Goal: Connect with others: Establish contact or relationships with other users

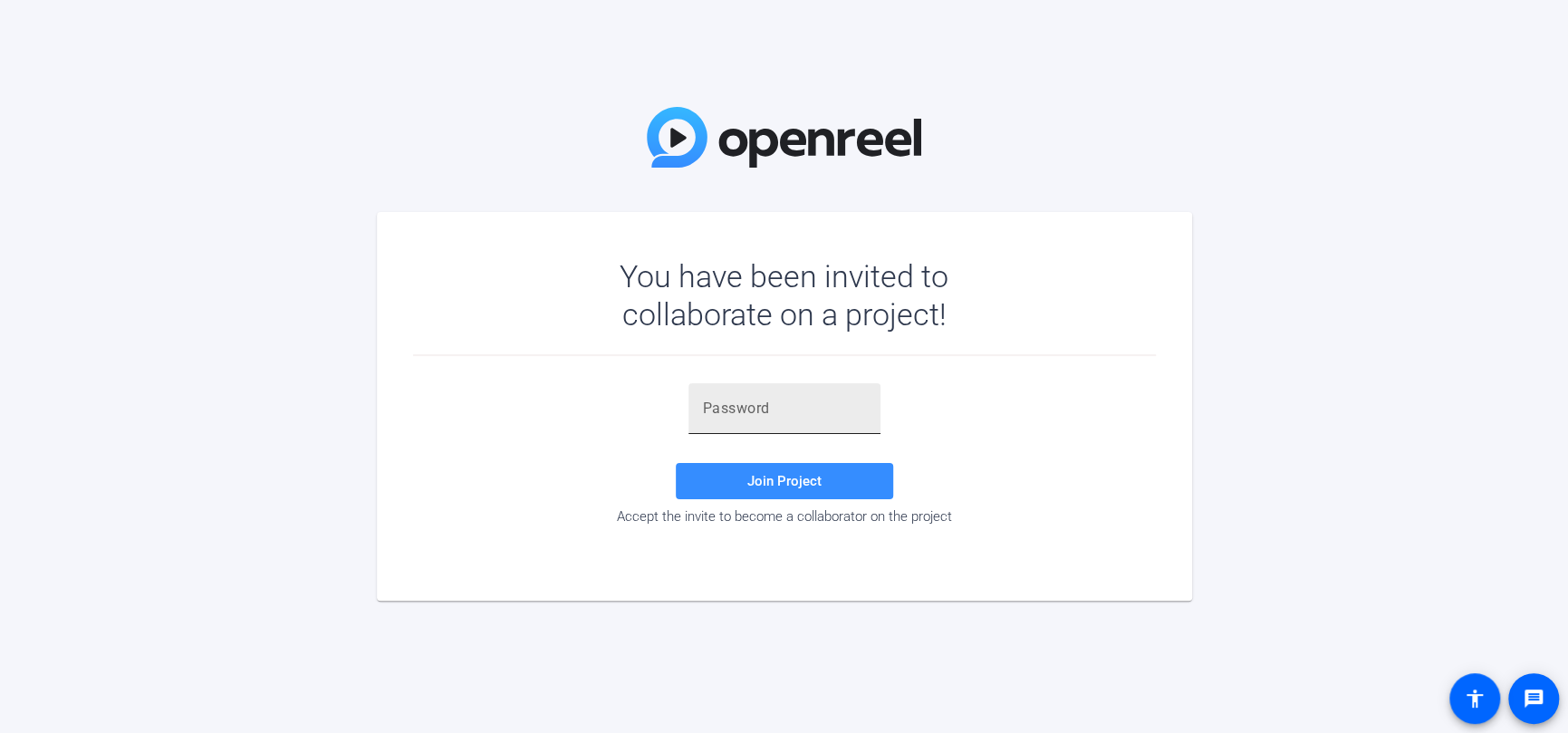
click at [756, 417] on input "text" at bounding box center [784, 409] width 163 height 22
click at [753, 409] on input "text" at bounding box center [784, 409] width 163 height 22
click at [749, 409] on input "text" at bounding box center [784, 409] width 163 height 22
drag, startPoint x: 584, startPoint y: 433, endPoint x: 543, endPoint y: 465, distance: 51.6
click at [558, 447] on div "Join Project Accept the invite to become a collaborator on the project" at bounding box center [784, 453] width 743 height 141
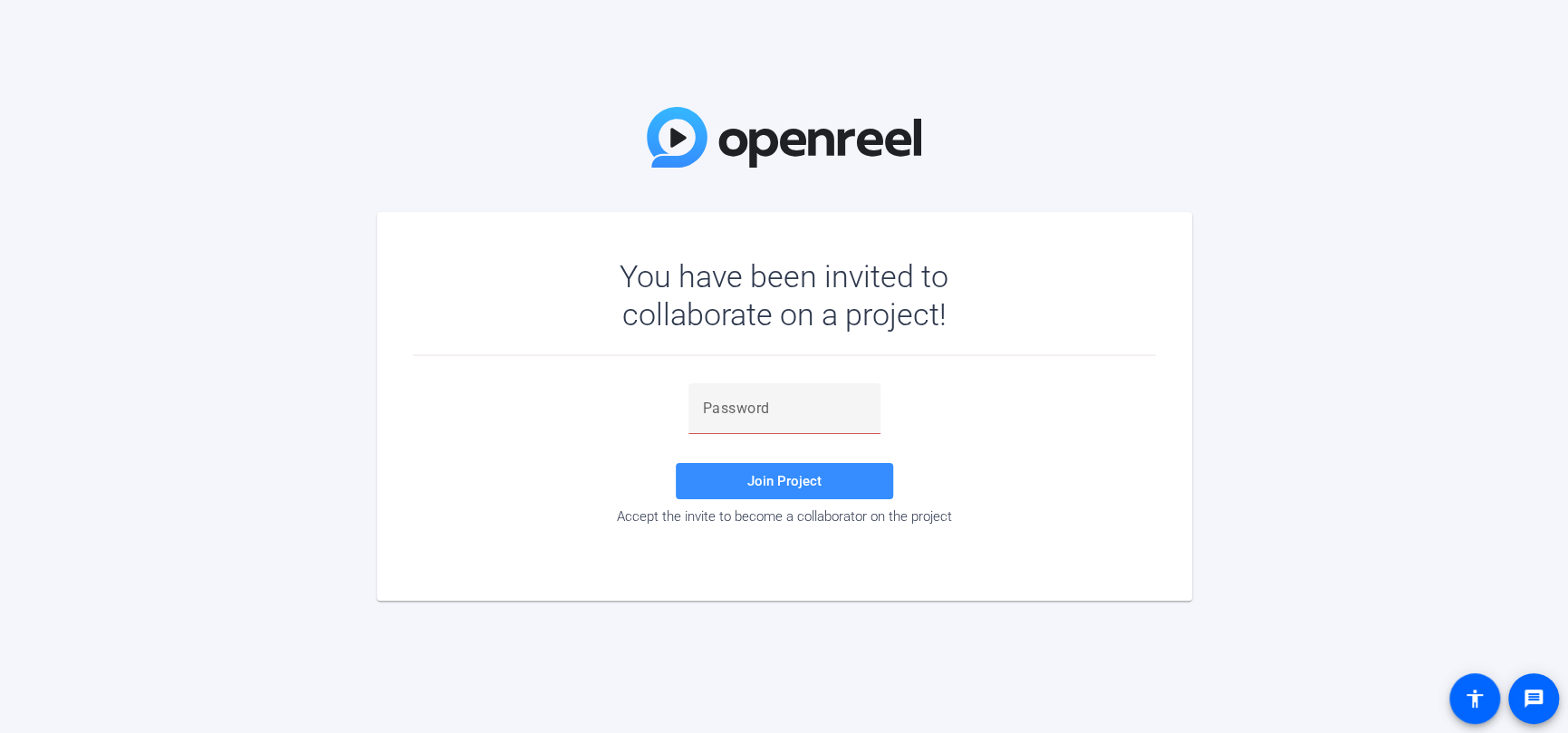
click at [778, 378] on div "Join Project Accept the invite to become a collaborator on the project" at bounding box center [784, 455] width 743 height 199
click at [773, 407] on input "text" at bounding box center [784, 409] width 163 height 22
paste input "eQ3.2Q"
click at [770, 481] on span "Join Project" at bounding box center [784, 481] width 74 height 16
click at [798, 411] on input "eQ3.2Q" at bounding box center [784, 409] width 163 height 22
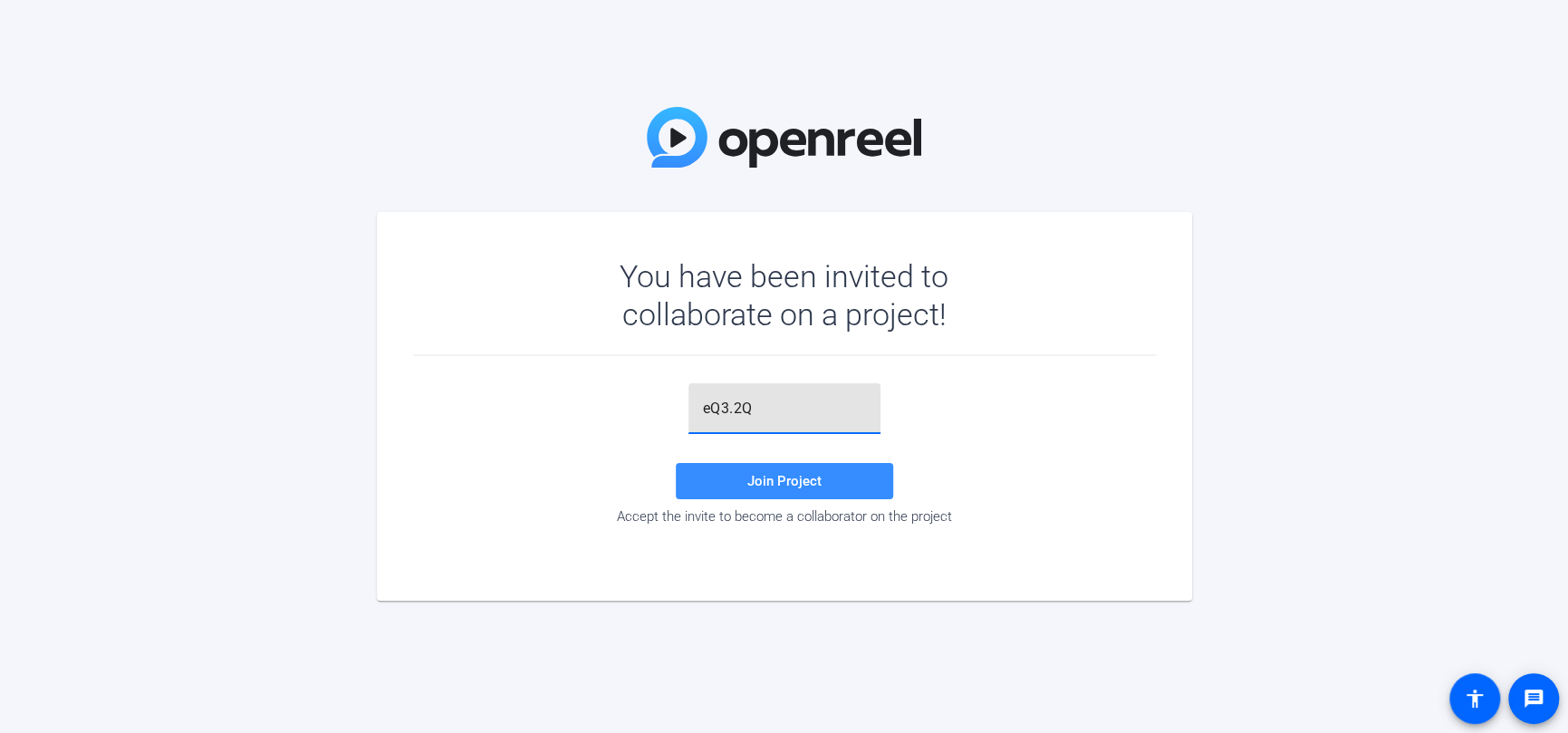
type input "eQ3.2Q"
click at [816, 486] on span "Join Project" at bounding box center [784, 481] width 74 height 16
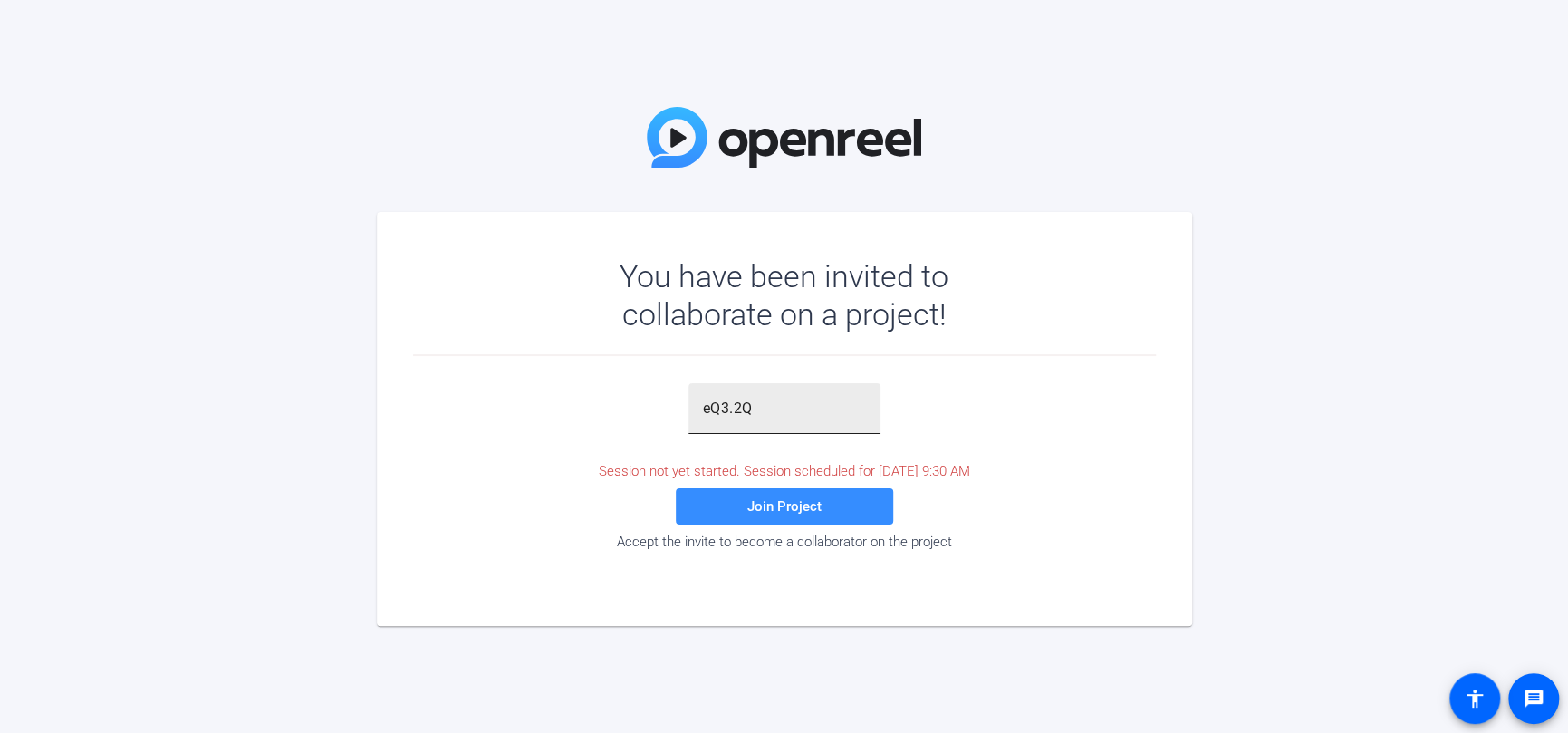
click at [761, 413] on input "eQ3.2Q" at bounding box center [784, 409] width 163 height 22
click at [543, 474] on div "Session not yet started. Session scheduled for [DATE] 9:30 AM" at bounding box center [784, 471] width 743 height 16
drag, startPoint x: 534, startPoint y: 474, endPoint x: 518, endPoint y: 470, distance: 15.8
drag, startPoint x: 518, startPoint y: 470, endPoint x: 475, endPoint y: 532, distance: 75.4
click at [518, 470] on div "Session not yet started. Session scheduled for [DATE] 9:30 AM" at bounding box center [784, 471] width 743 height 16
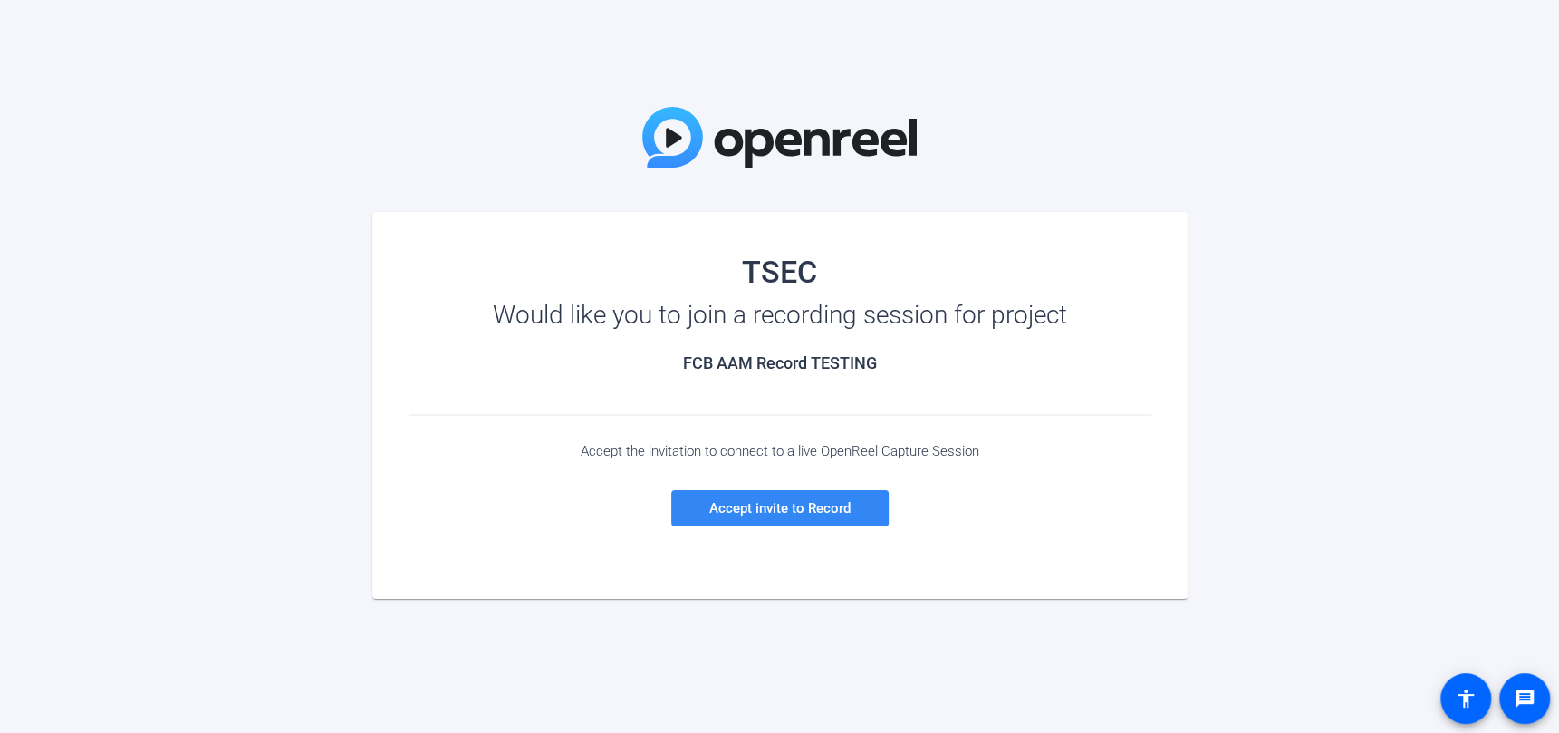
click at [781, 504] on span "Accept invite to Record" at bounding box center [779, 508] width 141 height 16
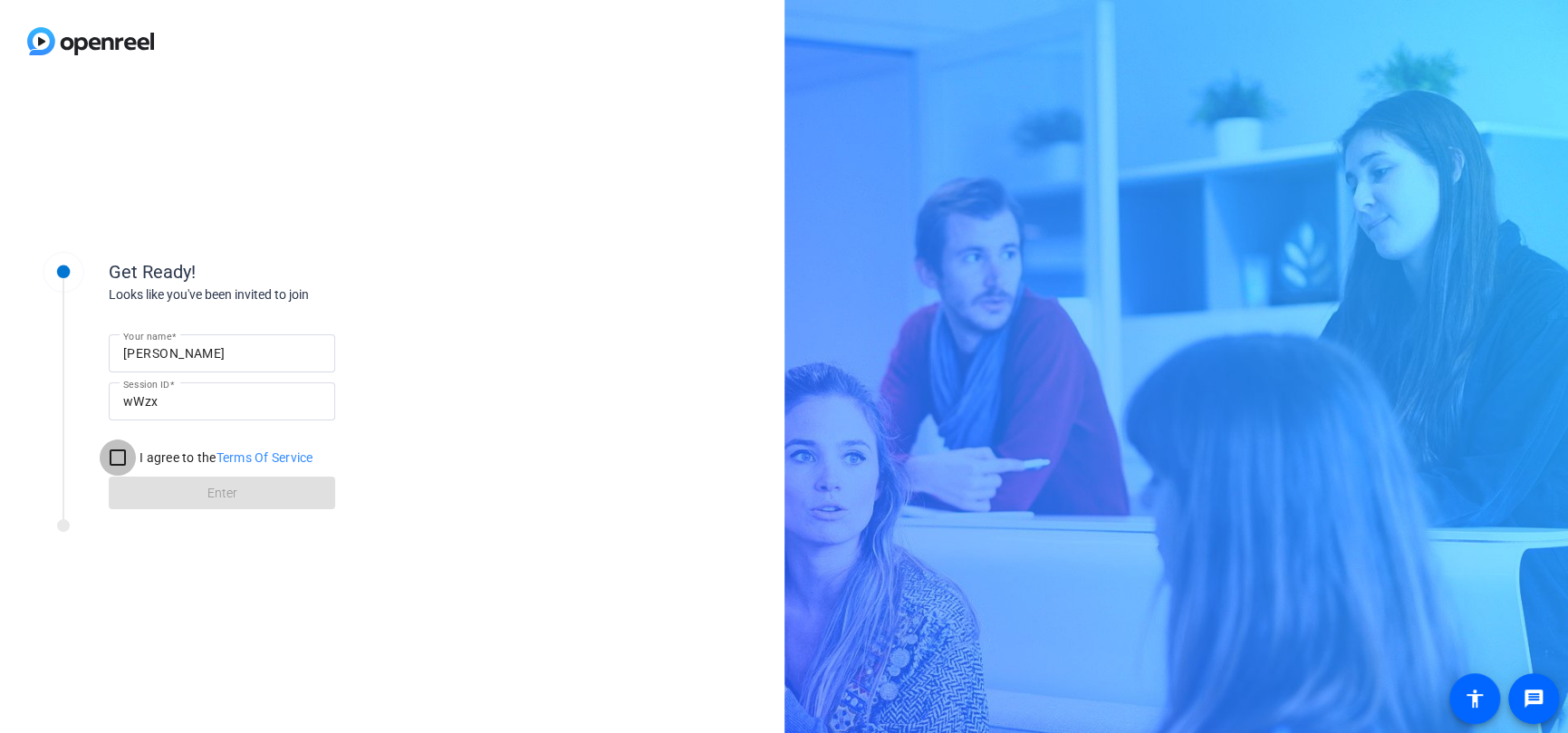
click at [126, 453] on input "I agree to the Terms Of Service" at bounding box center [118, 457] width 36 height 36
checkbox input "true"
click at [163, 494] on span at bounding box center [222, 492] width 226 height 43
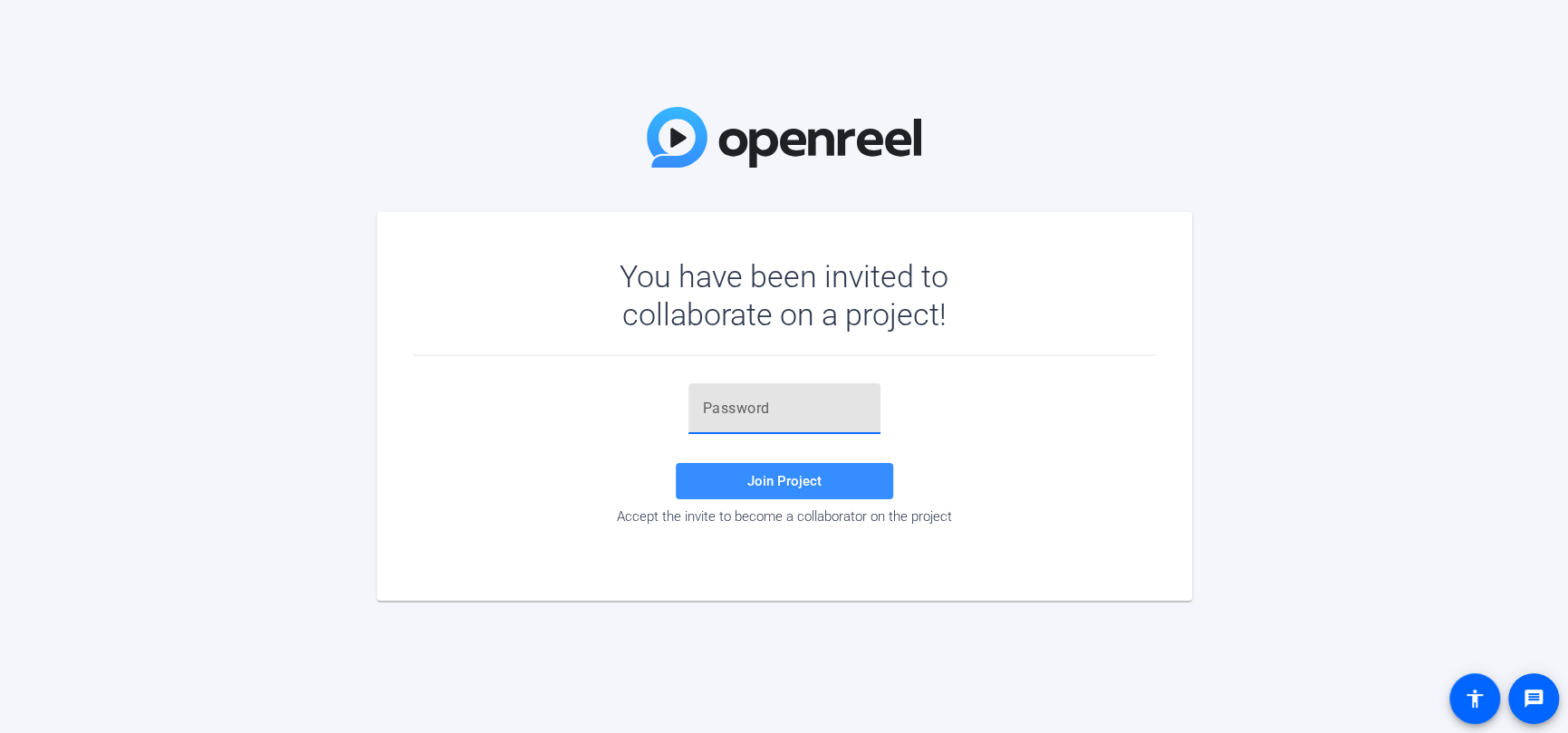
click at [743, 406] on input "text" at bounding box center [784, 409] width 163 height 22
